Goal: Transaction & Acquisition: Purchase product/service

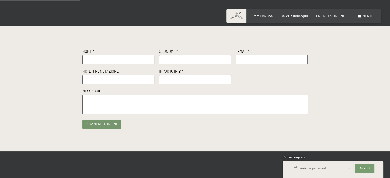
scroll to position [77, 0]
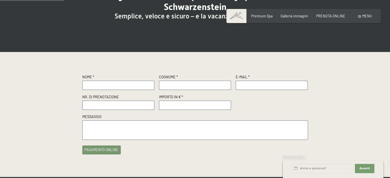
click at [94, 85] on input "text" at bounding box center [118, 85] width 72 height 9
type input "fabrizio"
click at [165, 86] on input "text" at bounding box center [195, 85] width 72 height 9
type input "malipiero"
click at [252, 87] on input "text" at bounding box center [272, 85] width 72 height 9
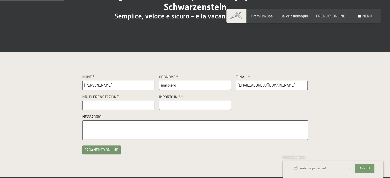
type input "fabriziomalipiero@gmail.com"
click at [113, 107] on input "text" at bounding box center [118, 105] width 72 height 9
paste input "R61846"
type input "R61846"
click at [175, 105] on span "Consenso marketing*" at bounding box center [164, 103] width 39 height 5
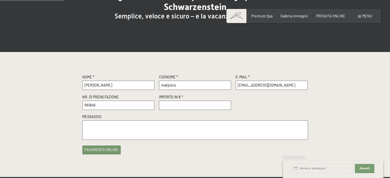
click at [143, 105] on input "Consenso marketing*" at bounding box center [140, 103] width 5 height 5
checkbox input "false"
click at [169, 108] on input "number" at bounding box center [195, 105] width 72 height 9
type input "500"
click at [50, 81] on div "Nome * fabrizio Cognome * malipiero E-Mail * fabriziomalipiero@gmail.com Nr. di…" at bounding box center [195, 114] width 390 height 125
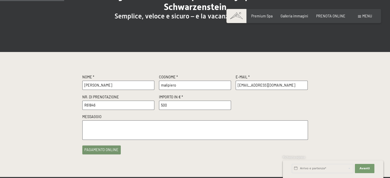
click at [109, 124] on textarea at bounding box center [195, 130] width 226 height 19
drag, startPoint x: 162, startPoint y: 125, endPoint x: 141, endPoint y: 126, distance: 21.3
click at [141, 126] on textarea "caparra confirmatoria prenotazione junior suite" at bounding box center [195, 130] width 226 height 19
paste textarea "Arrivo: 25.02.2026 (mercoledì) Partenza: 01.03.2026 (domenica) 4 notti | 2 adul…"
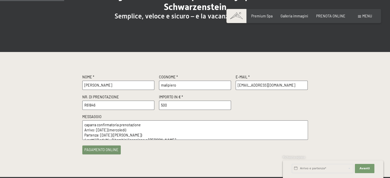
click at [139, 126] on textarea "caparra confirmatoria prenotazione Arrivo: 25.02.2026 (mercoledì) Partenza: 01.…" at bounding box center [195, 130] width 226 height 19
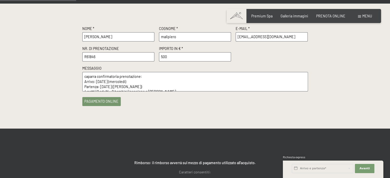
scroll to position [154, 0]
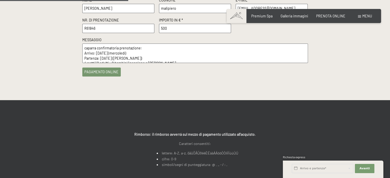
type textarea "caparra confirmatoria prenotazione: Arrivo: 25.02.2026 (mercoledì) Partenza: 01…"
click at [107, 72] on button "pagamento online" at bounding box center [101, 71] width 39 height 9
